Goal: Task Accomplishment & Management: Manage account settings

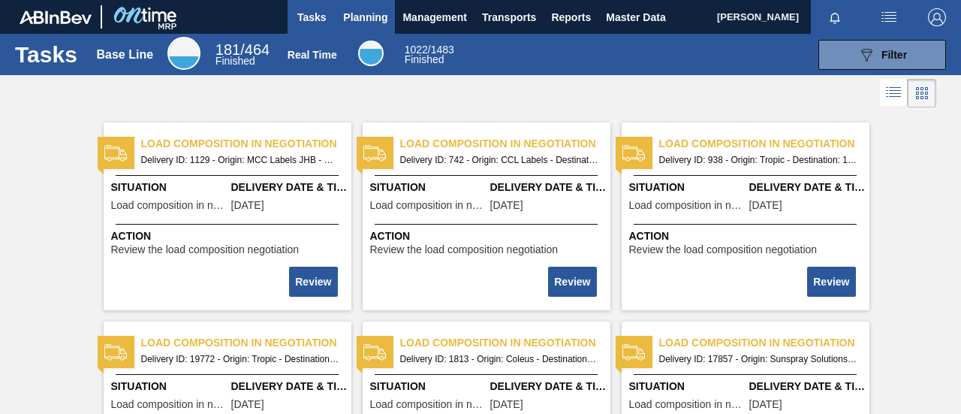
click at [362, 19] on span "Planning" at bounding box center [365, 17] width 44 height 18
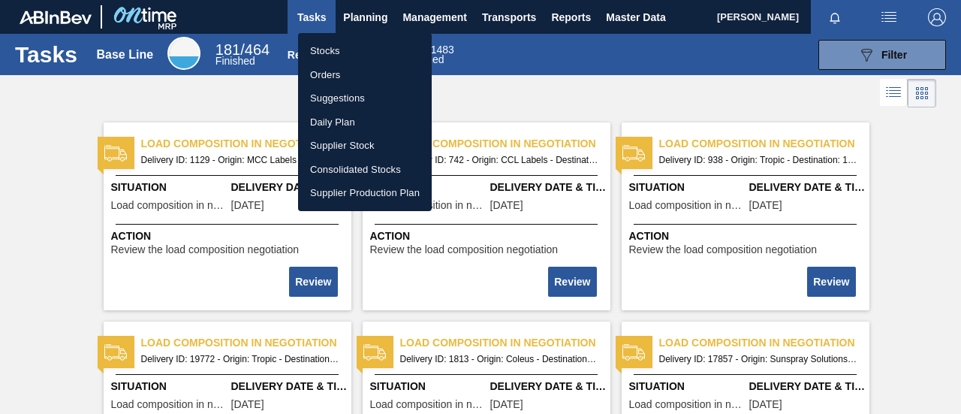
click at [355, 47] on li "Stocks" at bounding box center [365, 51] width 134 height 24
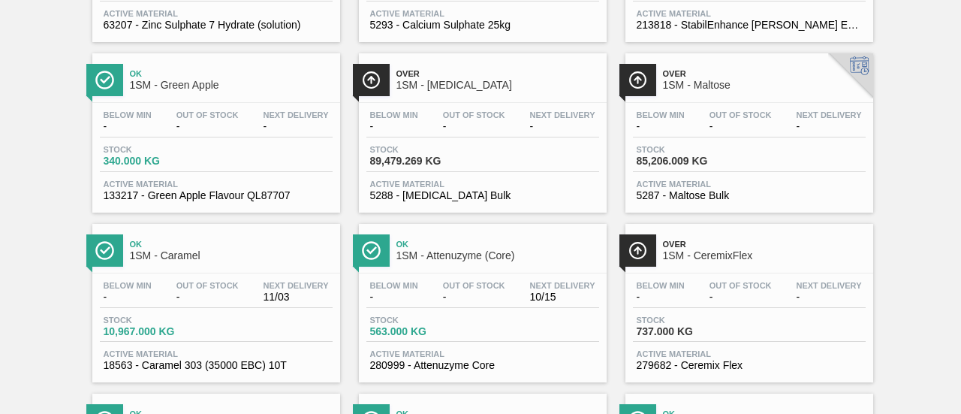
scroll to position [901, 0]
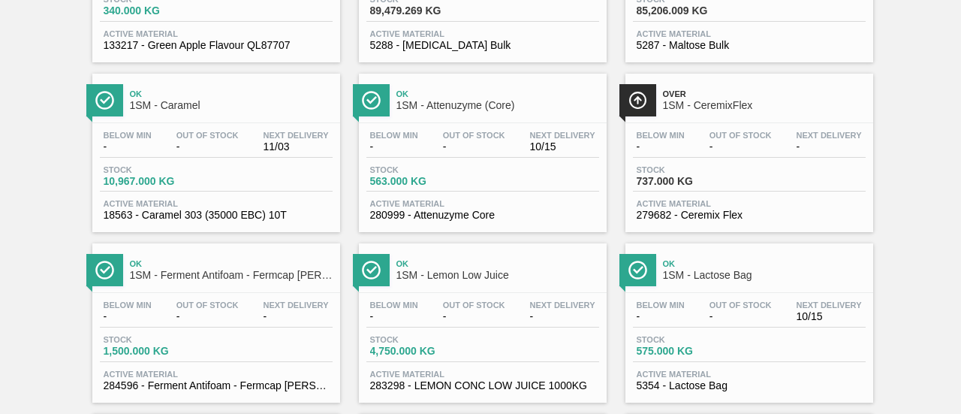
click at [420, 322] on div "Below Min -" at bounding box center [394, 311] width 56 height 22
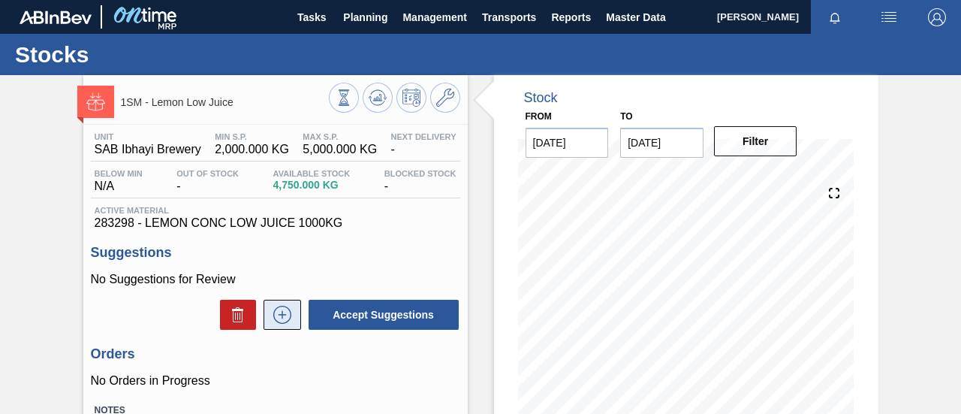
click at [291, 313] on icon at bounding box center [282, 315] width 24 height 18
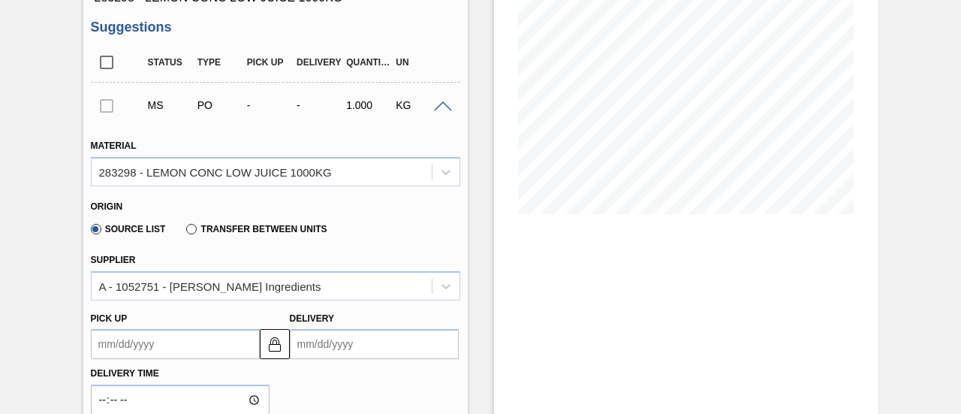
scroll to position [300, 0]
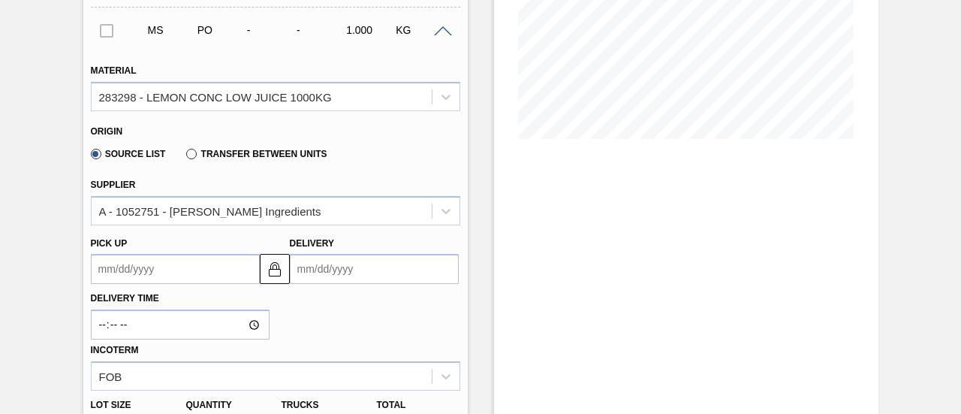
click at [323, 276] on input "Delivery" at bounding box center [374, 269] width 169 height 30
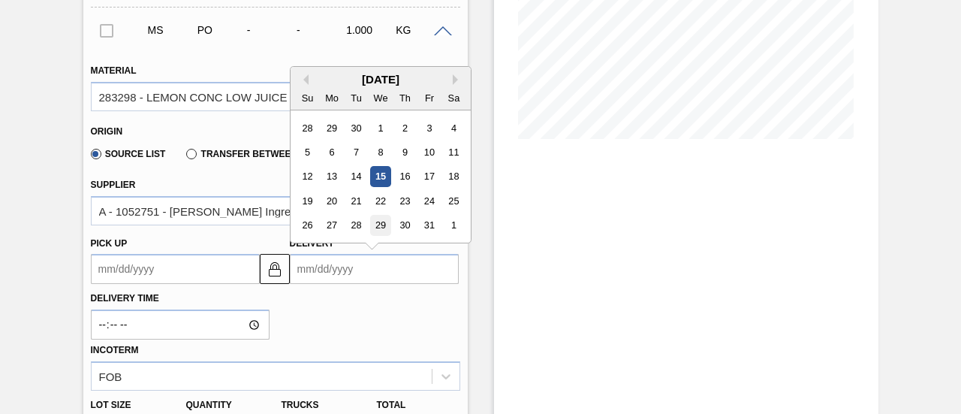
click at [375, 227] on div "29" at bounding box center [380, 225] width 20 height 20
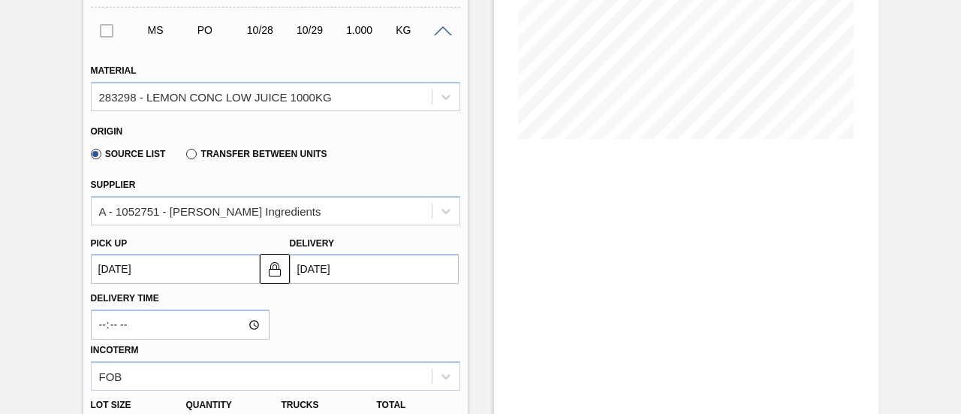
type up3278032698 "10/28/2025"
type input "10/29/2025"
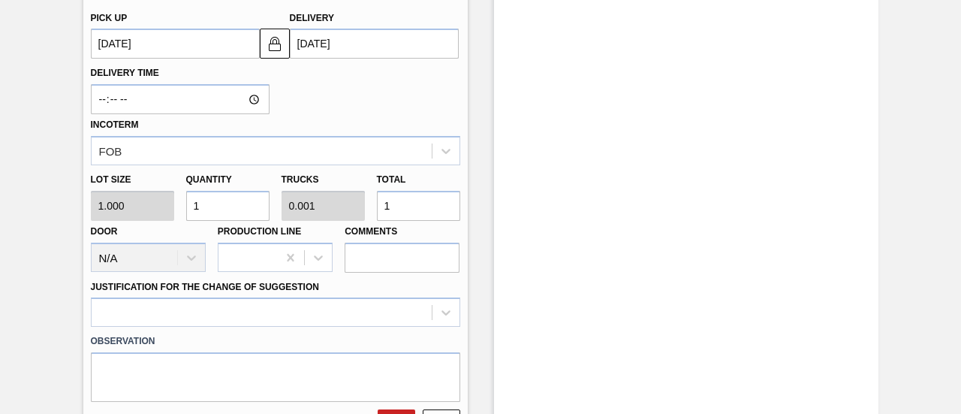
click at [349, 211] on div "Lot size 1.000 Quantity 1 Trucks 0.001 Total 1 Door N/A Production Line Comments" at bounding box center [275, 218] width 381 height 107
type input "2"
type input "20"
type input "0.014"
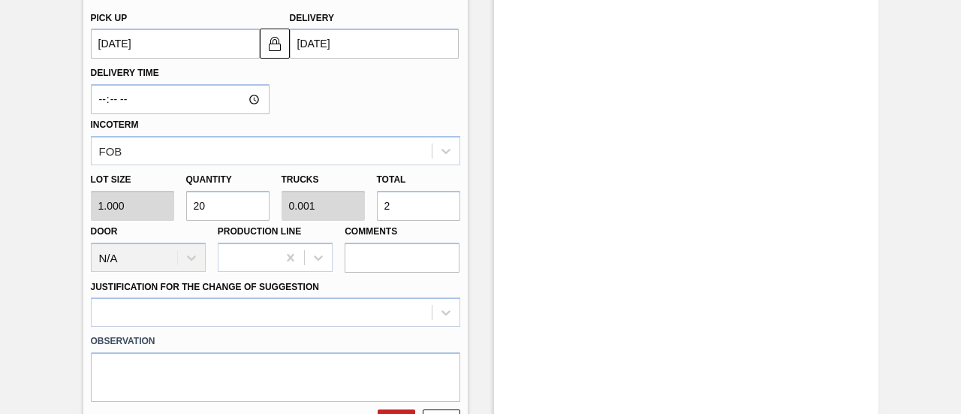
type input "20"
type input "200"
type input "0.138"
type input "200"
type input "2,000"
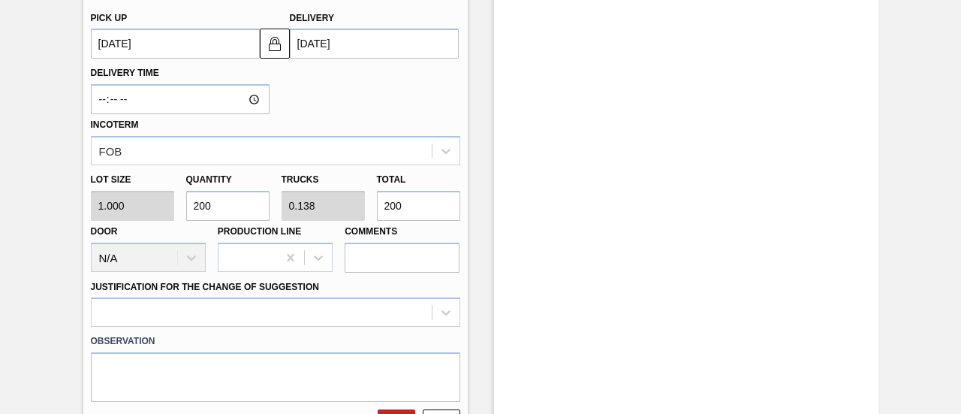
type input "1.379"
type input "2,000"
type input "20,000"
type input "13.793"
type input "20,000"
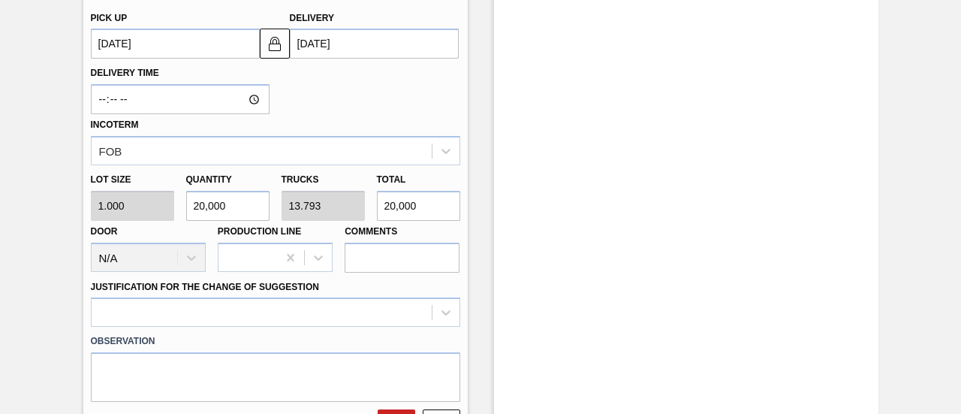
type input "2,000"
type input "1.379"
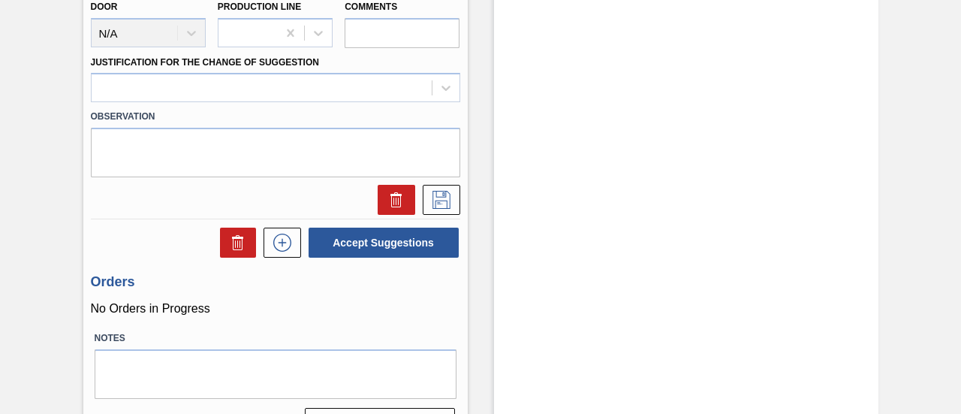
scroll to position [751, 0]
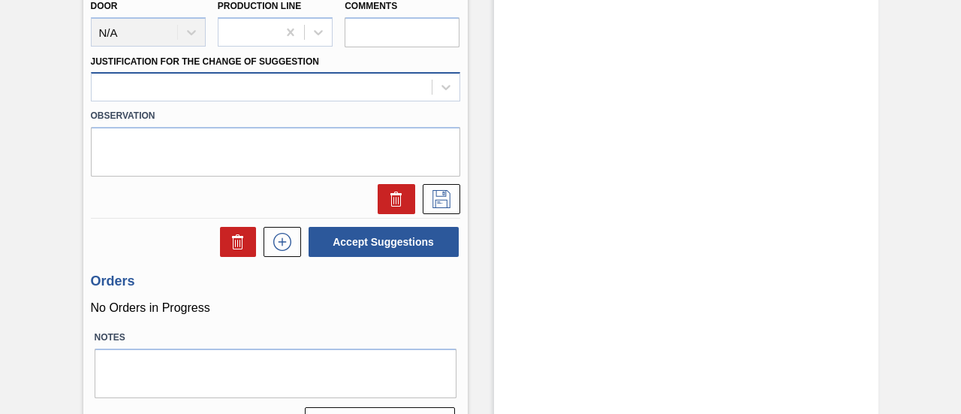
type input "2,000"
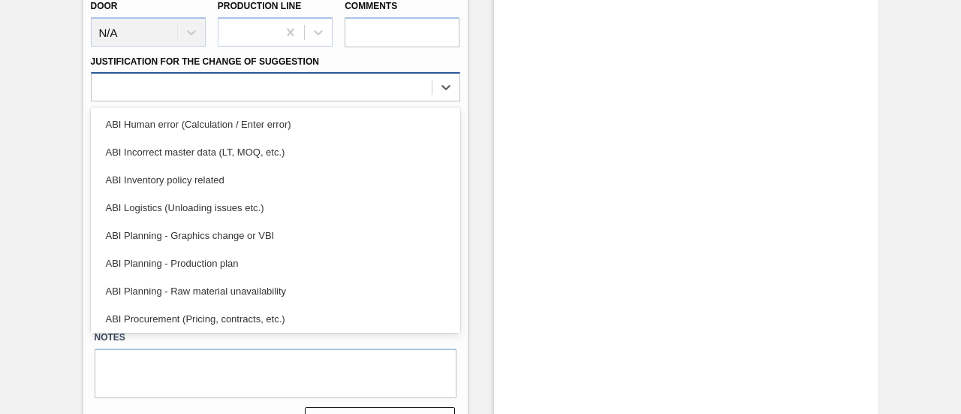
click at [426, 89] on div at bounding box center [262, 88] width 340 height 22
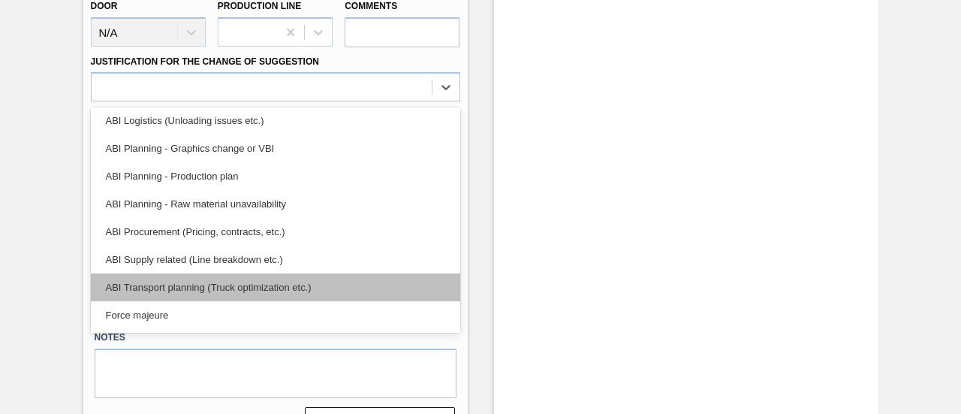
scroll to position [150, 0]
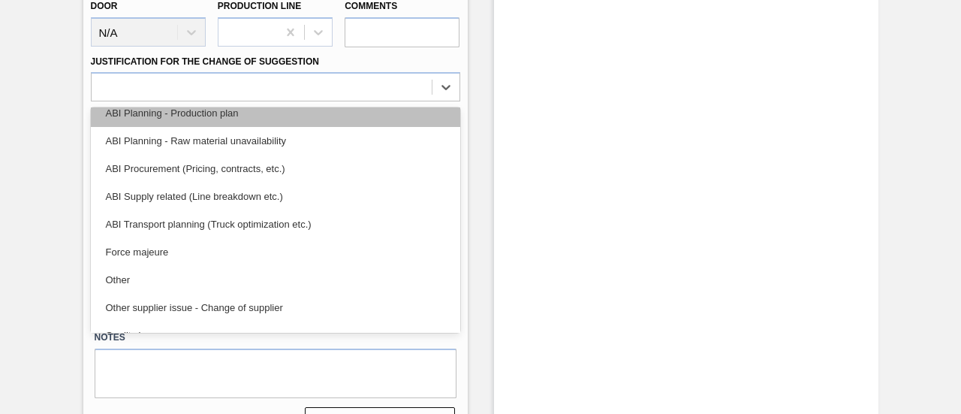
click at [227, 121] on div "ABI Planning - Production plan" at bounding box center [275, 113] width 369 height 28
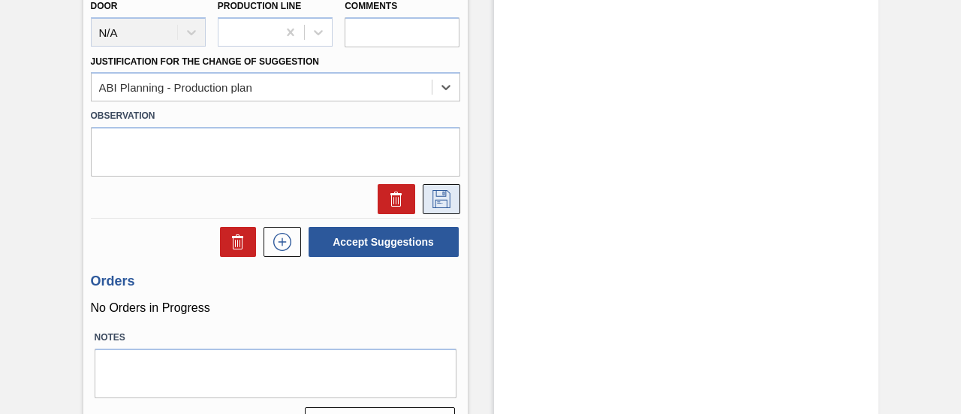
click at [447, 196] on icon at bounding box center [441, 199] width 24 height 18
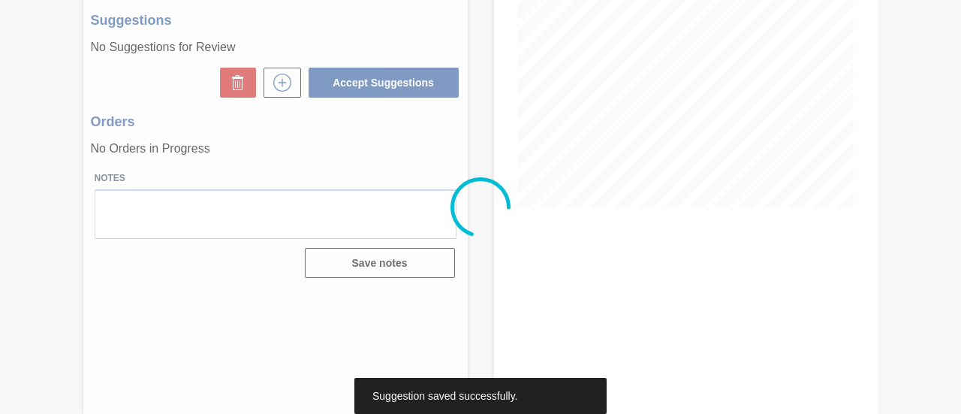
scroll to position [231, 0]
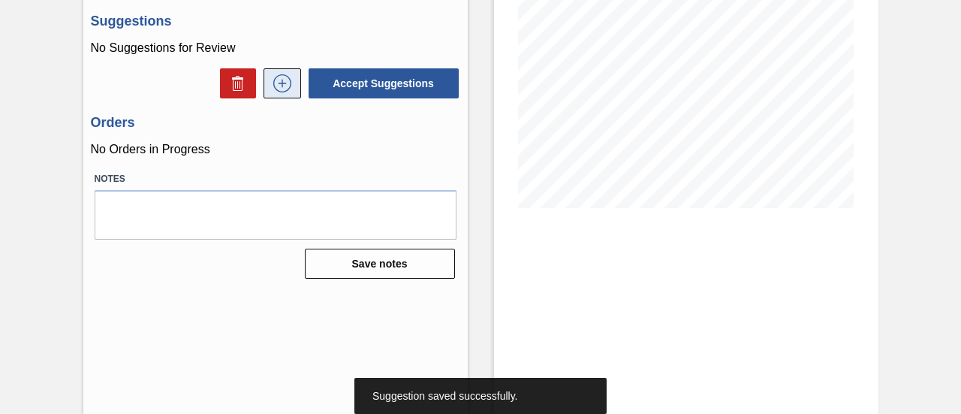
click at [289, 92] on icon at bounding box center [282, 83] width 24 height 18
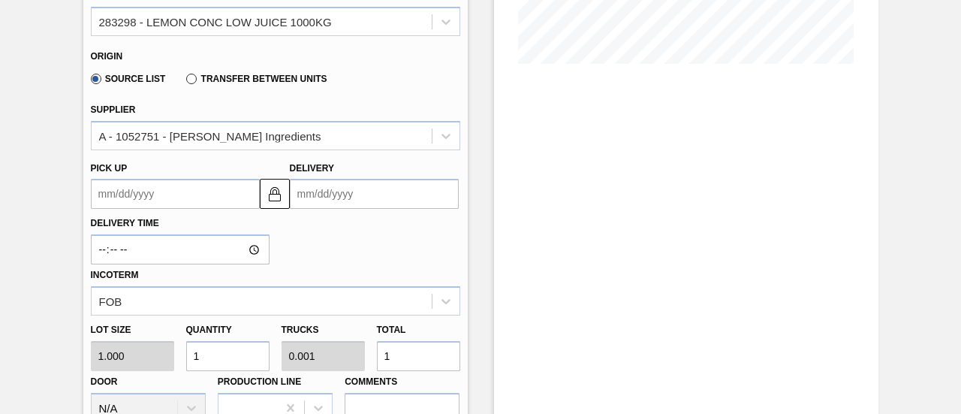
scroll to position [381, 0]
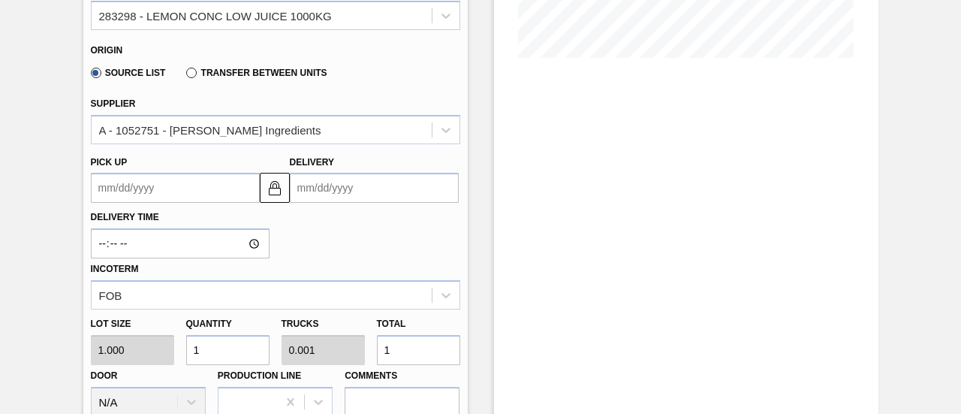
click at [375, 194] on input "Delivery" at bounding box center [374, 188] width 169 height 30
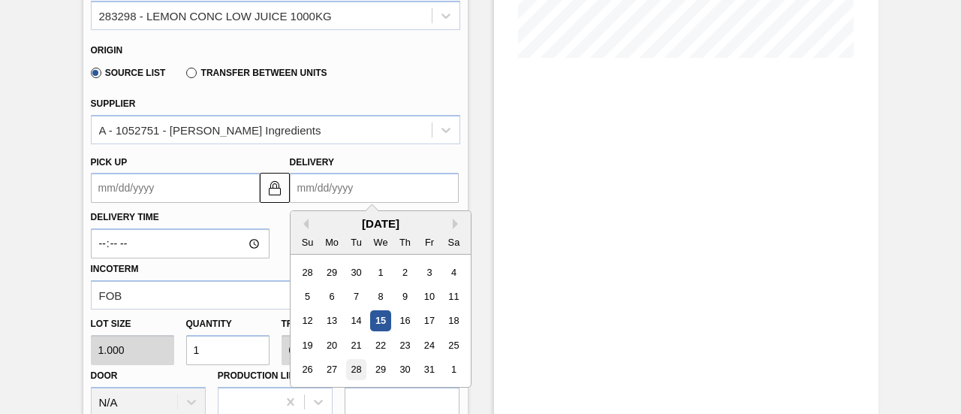
click at [357, 375] on div "28" at bounding box center [355, 370] width 20 height 20
type up3278033979 "10/27/2025"
type input "10/28/2025"
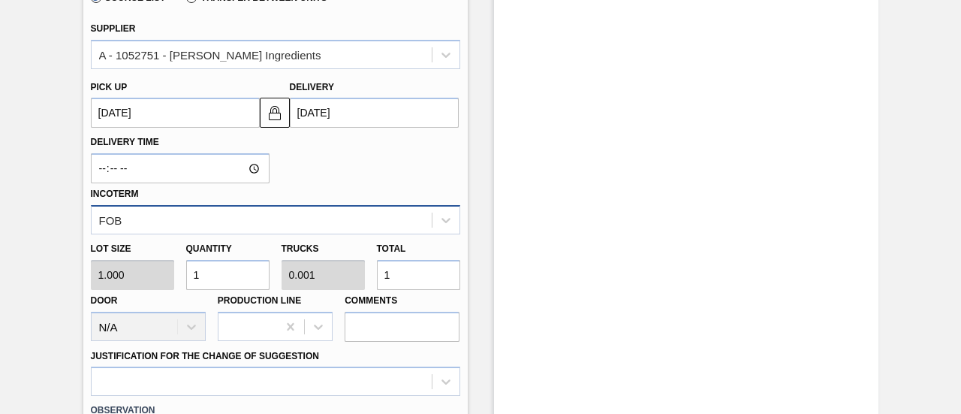
scroll to position [532, 0]
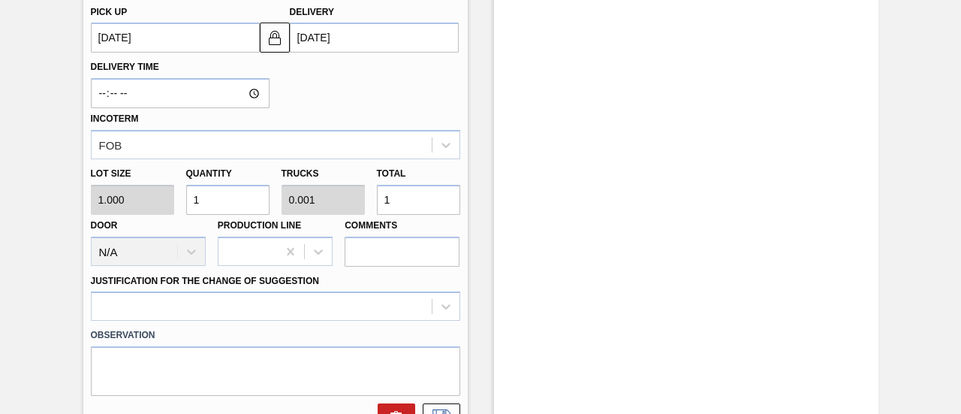
drag, startPoint x: 392, startPoint y: 199, endPoint x: 378, endPoint y: 199, distance: 13.5
click at [378, 199] on input "1" at bounding box center [418, 200] width 83 height 30
type input "2"
type input "20"
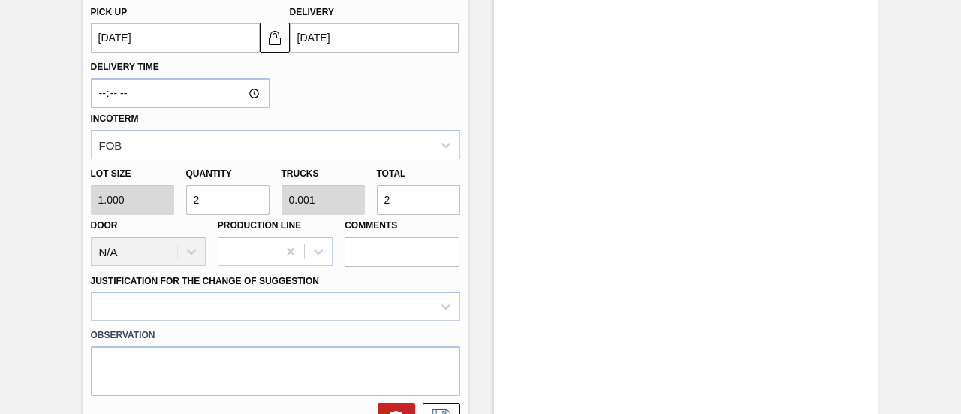
type input "0.014"
type input "20"
type input "200"
type input "0.138"
type input "200"
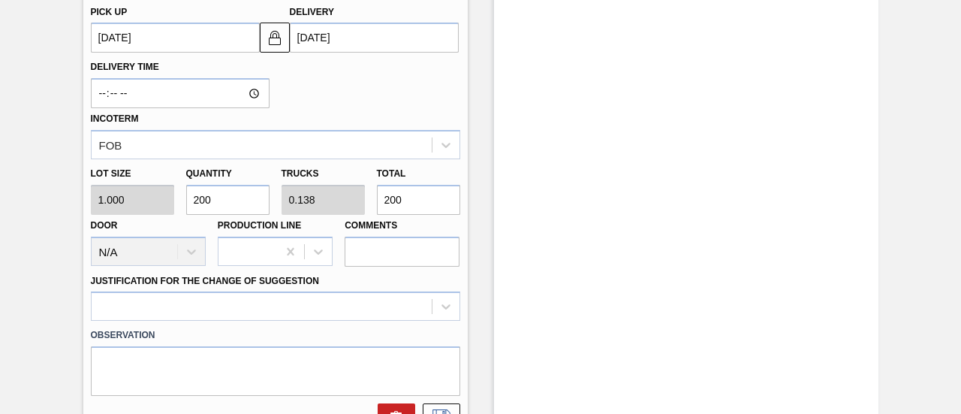
type input "2,000"
type input "1.379"
type input "2,000"
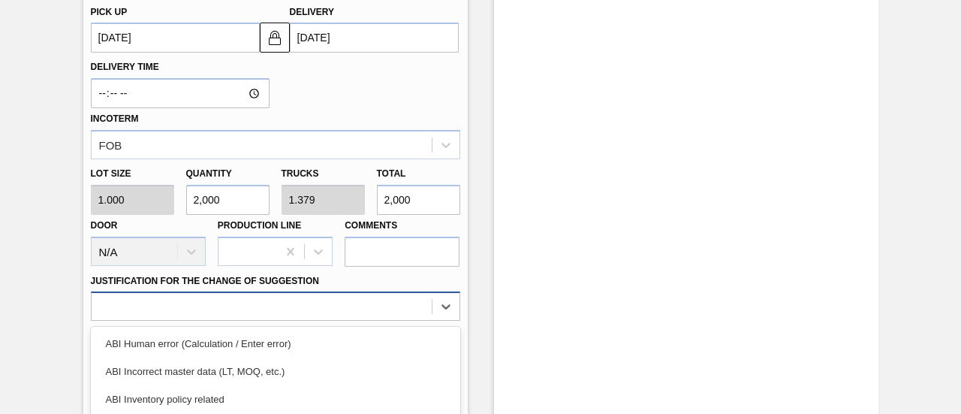
click at [382, 304] on div "option ABI Planning - Graphics change or VBI focused, 5 of 18. 18 results avail…" at bounding box center [275, 305] width 369 height 29
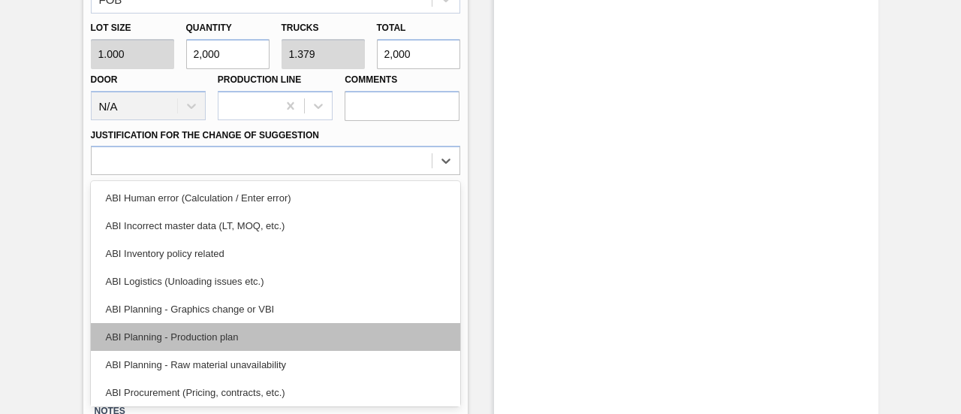
click at [196, 336] on div "ABI Planning - Production plan" at bounding box center [275, 337] width 369 height 28
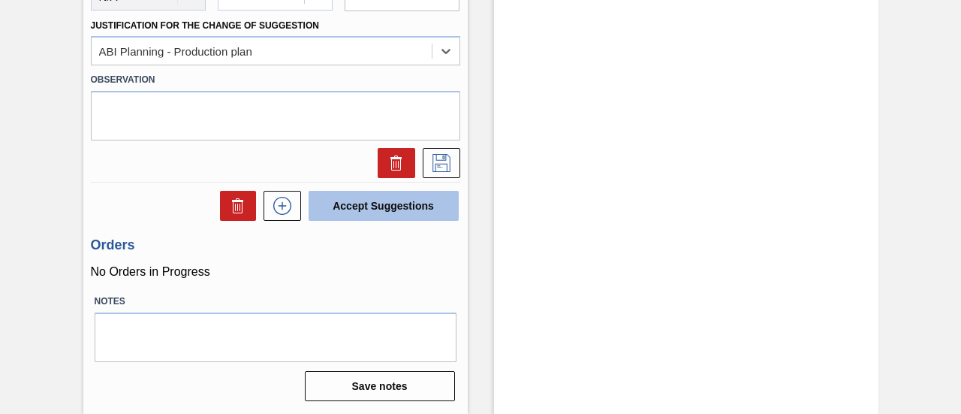
scroll to position [788, 0]
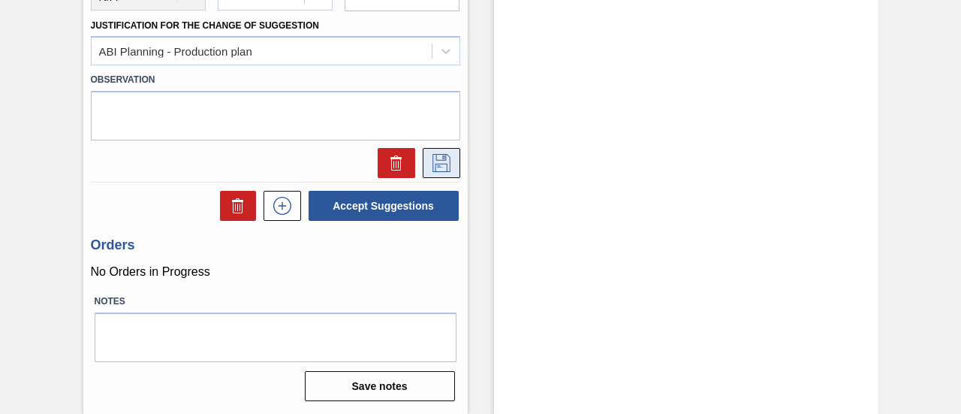
click at [433, 154] on icon at bounding box center [441, 163] width 18 height 18
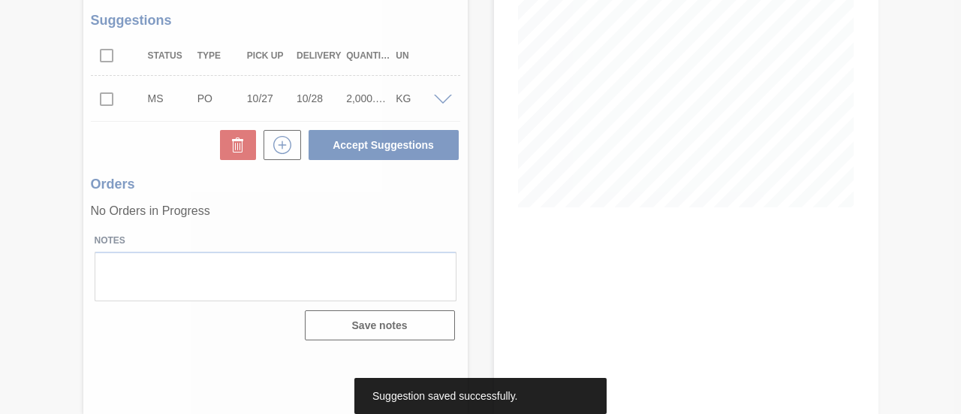
scroll to position [231, 0]
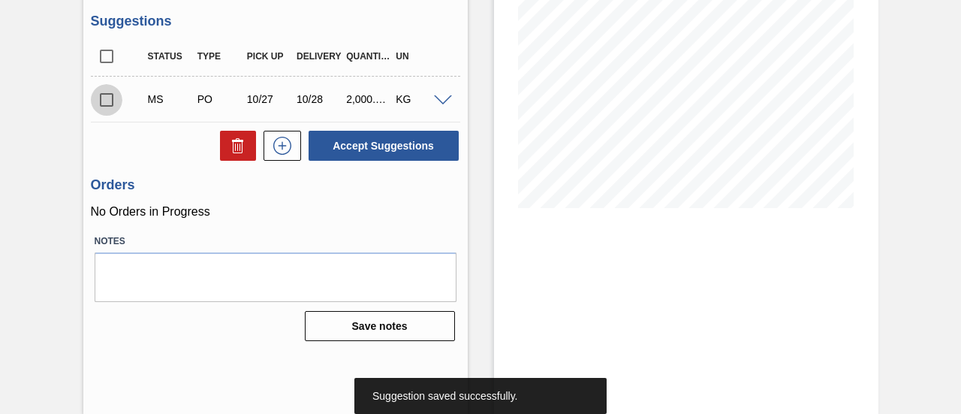
click at [106, 102] on input "checkbox" at bounding box center [107, 100] width 32 height 32
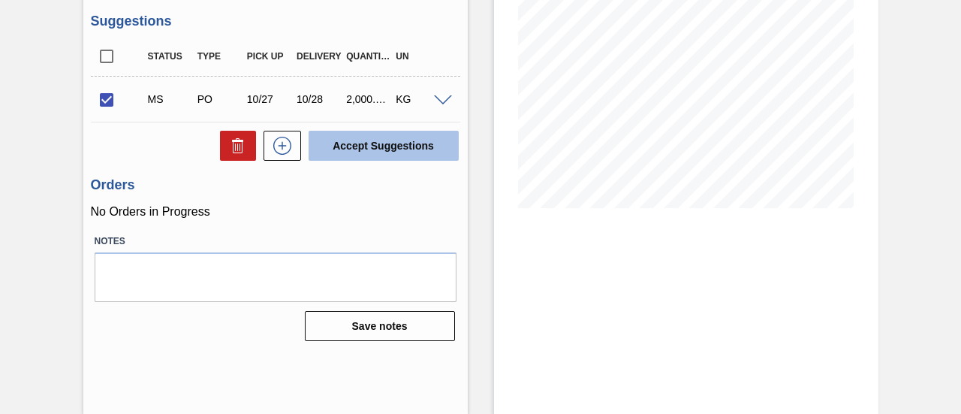
click at [359, 143] on button "Accept Suggestions" at bounding box center [384, 146] width 150 height 30
checkbox input "false"
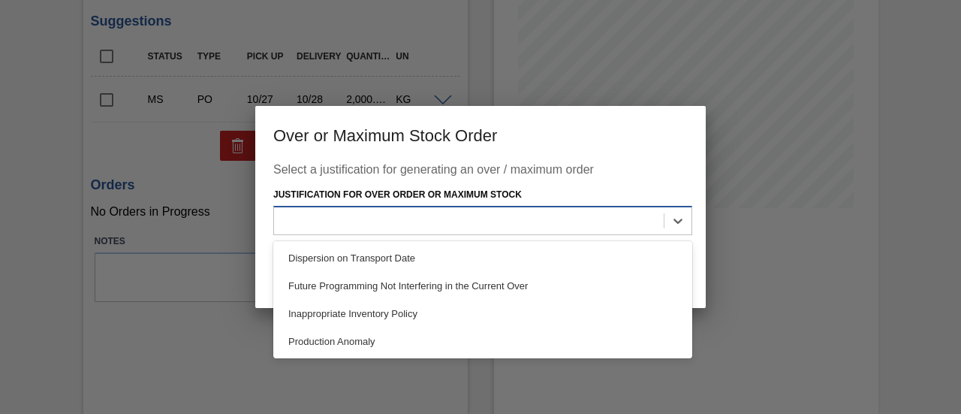
click at [571, 227] on div at bounding box center [469, 220] width 390 height 22
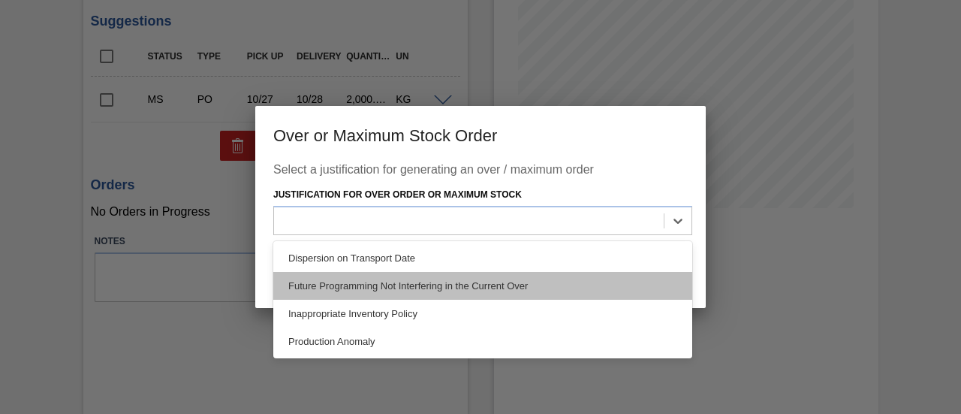
click at [462, 281] on div "Future Programming Not Interfering in the Current Over" at bounding box center [482, 286] width 419 height 28
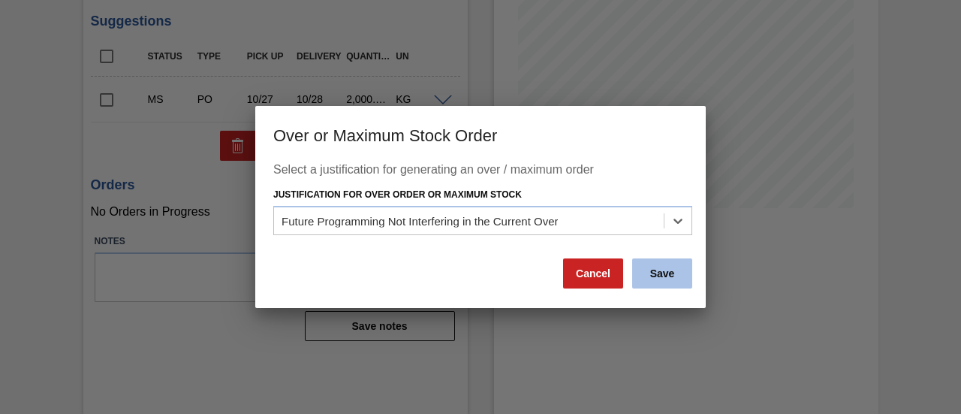
click at [654, 272] on button "Save" at bounding box center [662, 273] width 60 height 30
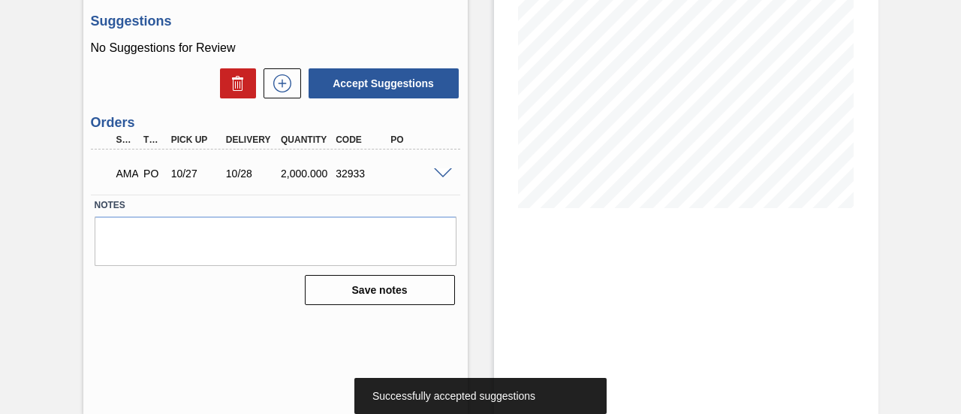
click at [448, 173] on div at bounding box center [445, 172] width 30 height 11
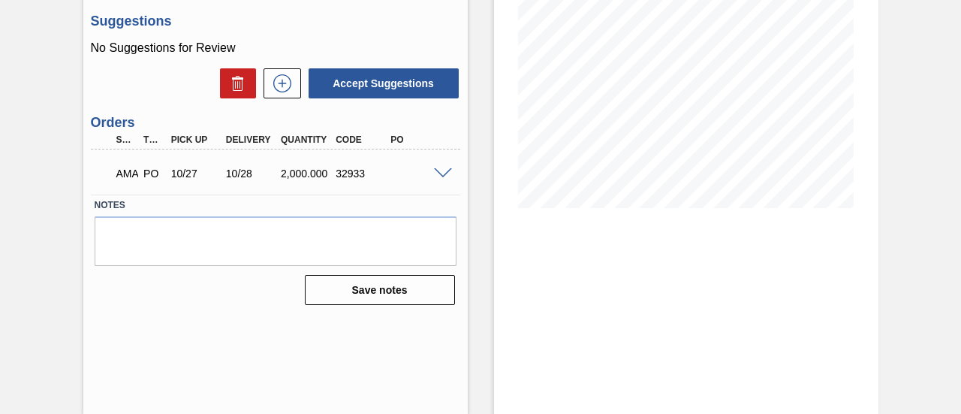
click at [444, 174] on span at bounding box center [443, 173] width 18 height 11
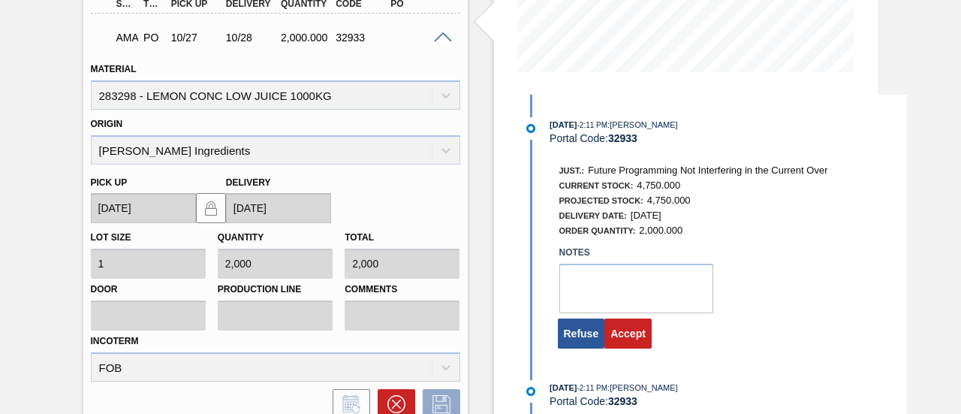
scroll to position [381, 0]
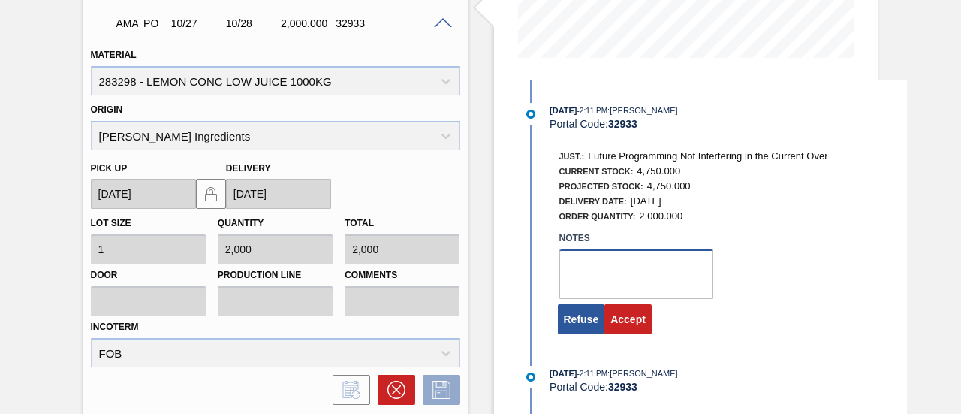
click at [626, 280] on textarea at bounding box center [636, 274] width 154 height 50
type textarea "."
click at [634, 324] on button "Accept" at bounding box center [627, 319] width 47 height 30
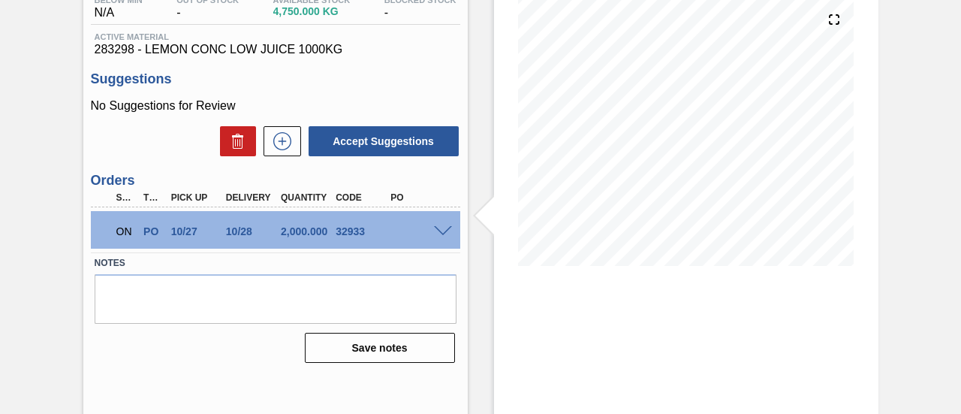
scroll to position [231, 0]
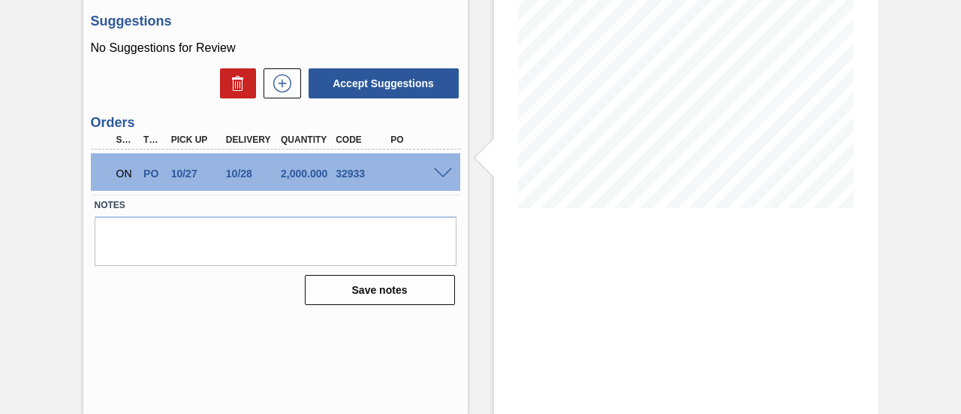
click at [440, 173] on span at bounding box center [443, 173] width 18 height 11
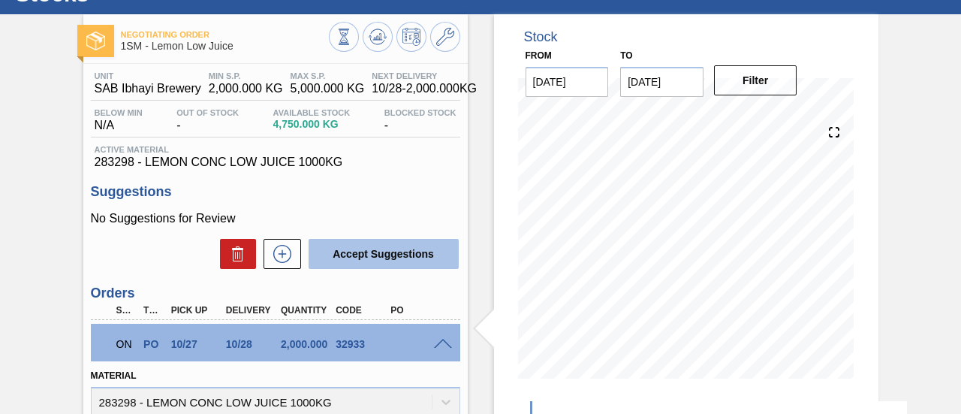
scroll to position [0, 0]
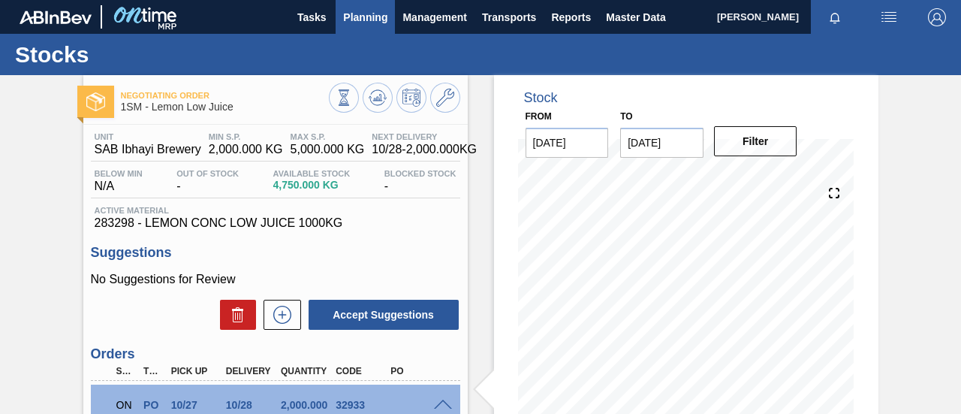
click at [365, 16] on span "Planning" at bounding box center [365, 17] width 44 height 18
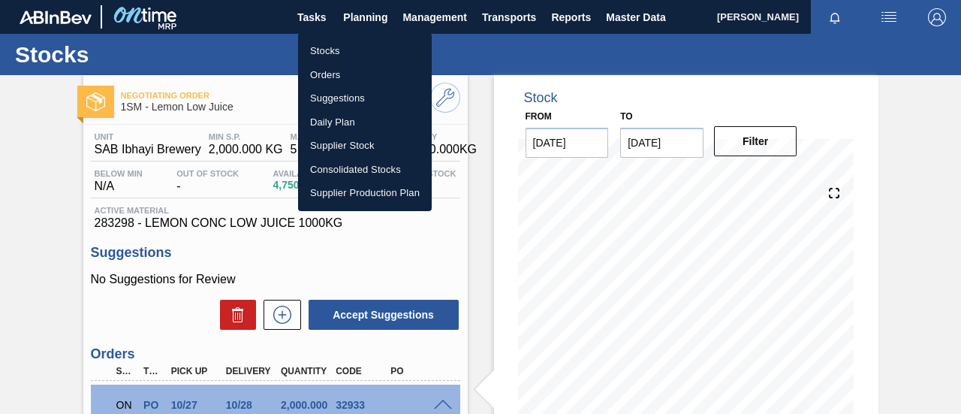
click at [339, 47] on li "Stocks" at bounding box center [365, 51] width 134 height 24
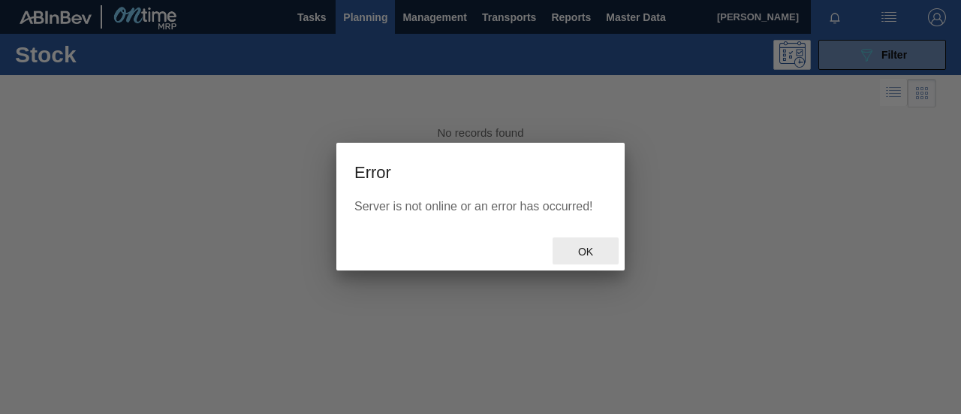
click at [598, 252] on span "Ok" at bounding box center [585, 252] width 39 height 12
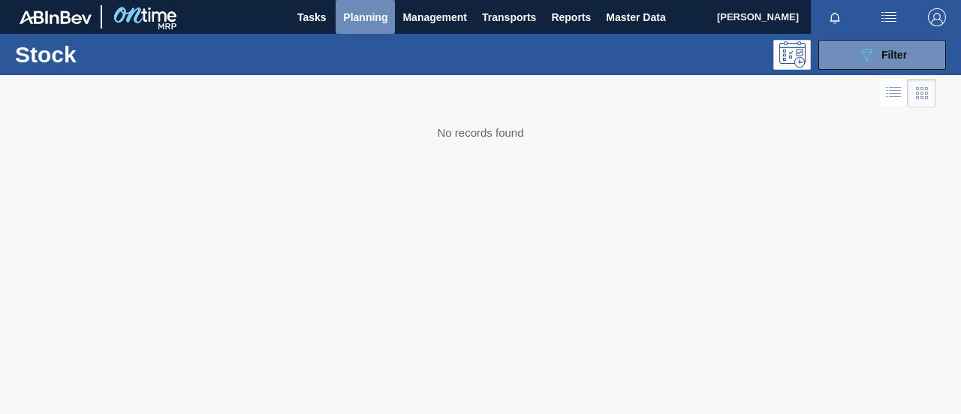
click at [373, 23] on span "Planning" at bounding box center [365, 17] width 44 height 18
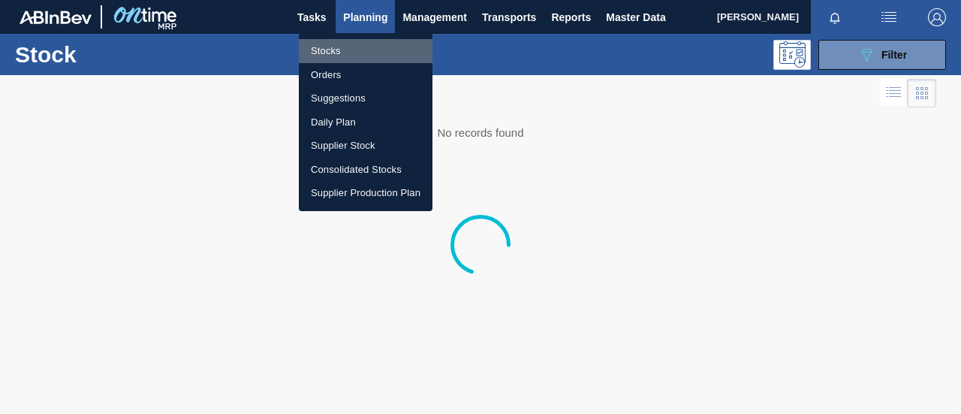
click at [336, 50] on li "Stocks" at bounding box center [366, 51] width 134 height 24
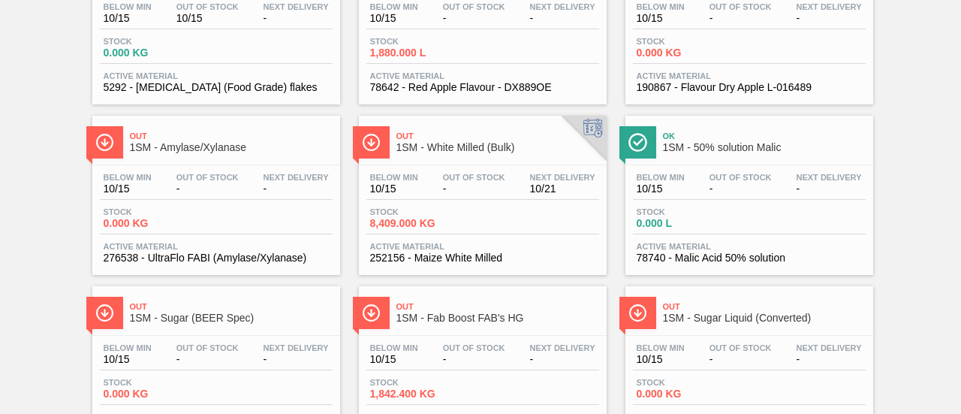
scroll to position [75, 0]
